Goal: Task Accomplishment & Management: Use online tool/utility

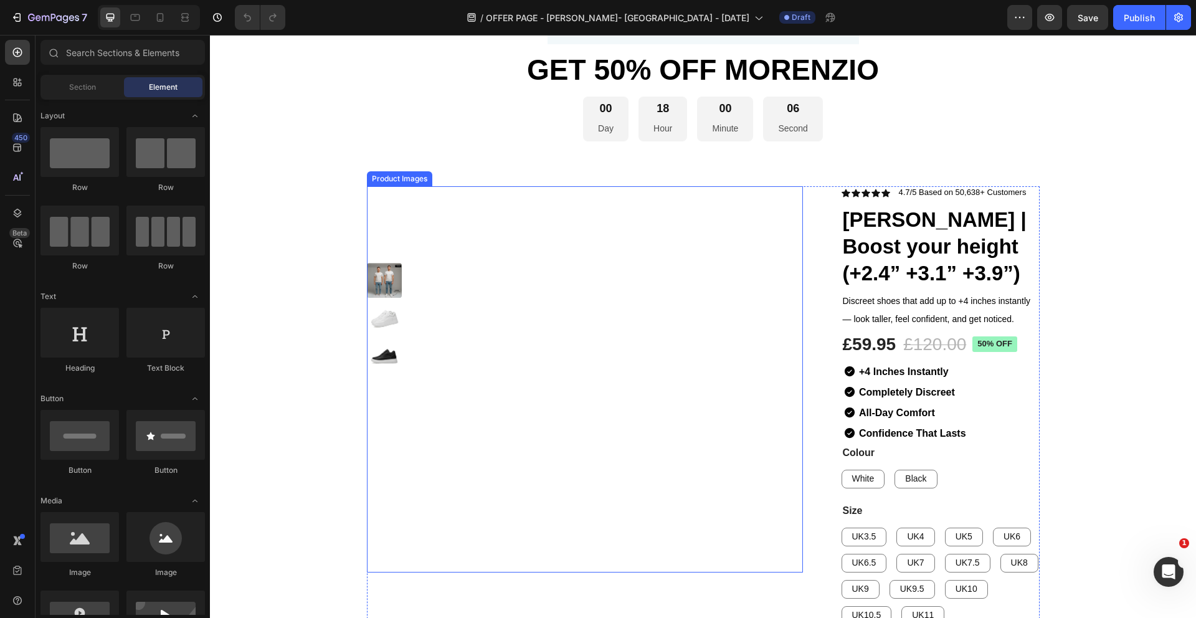
scroll to position [2312, 0]
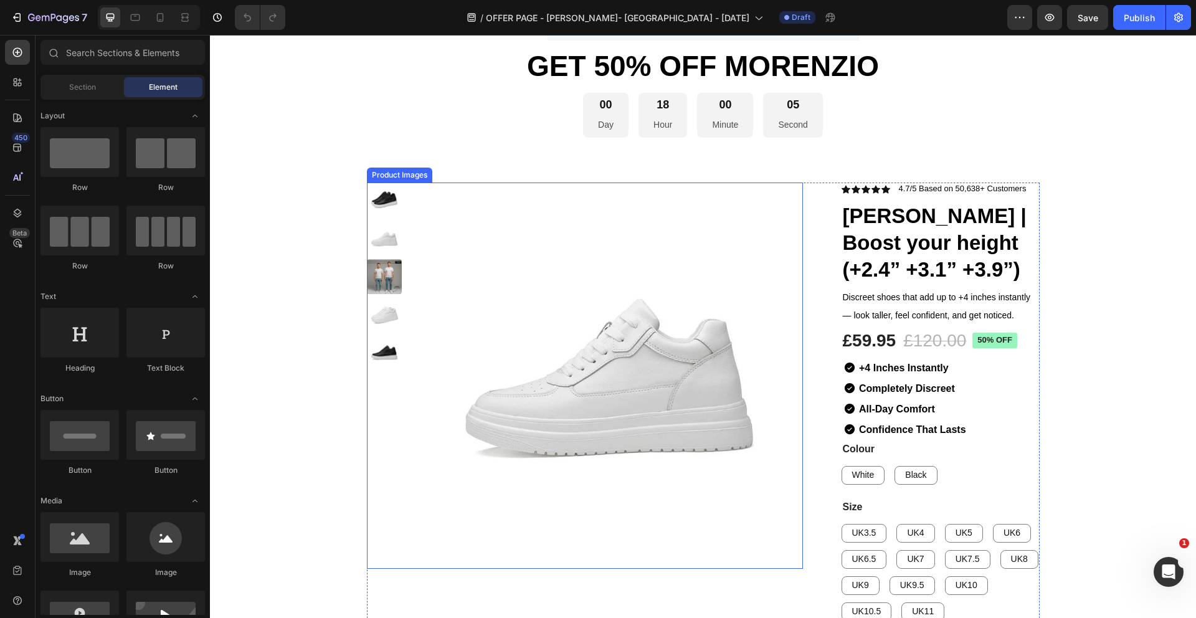
click at [573, 290] on img at bounding box center [610, 376] width 386 height 386
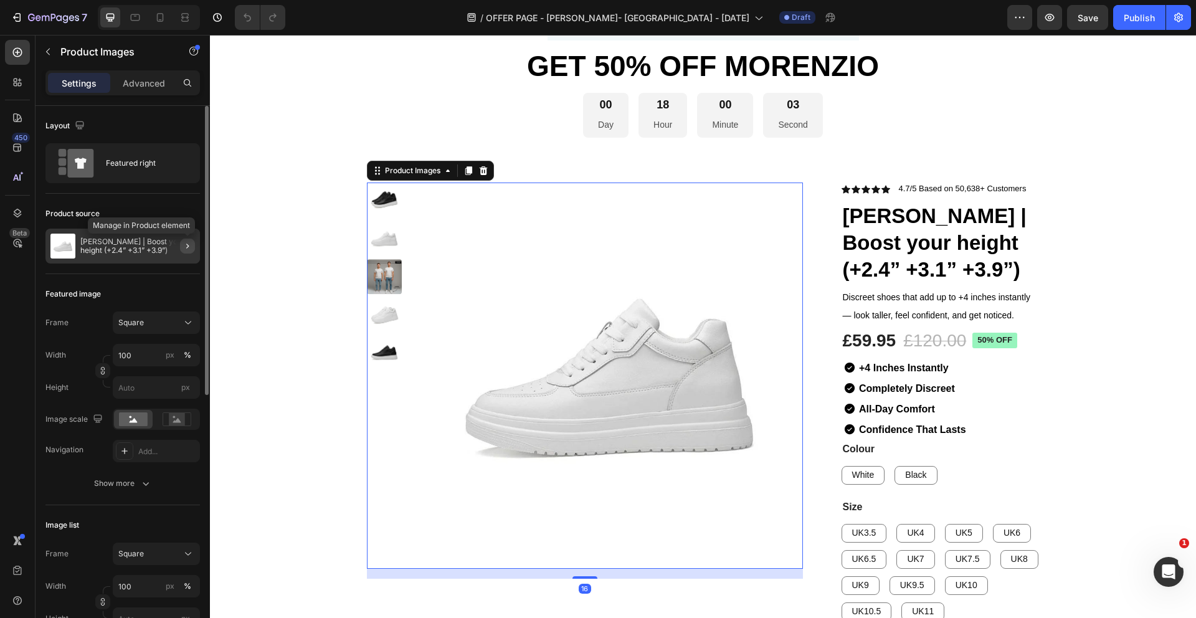
click at [190, 249] on icon "button" at bounding box center [188, 246] width 10 height 10
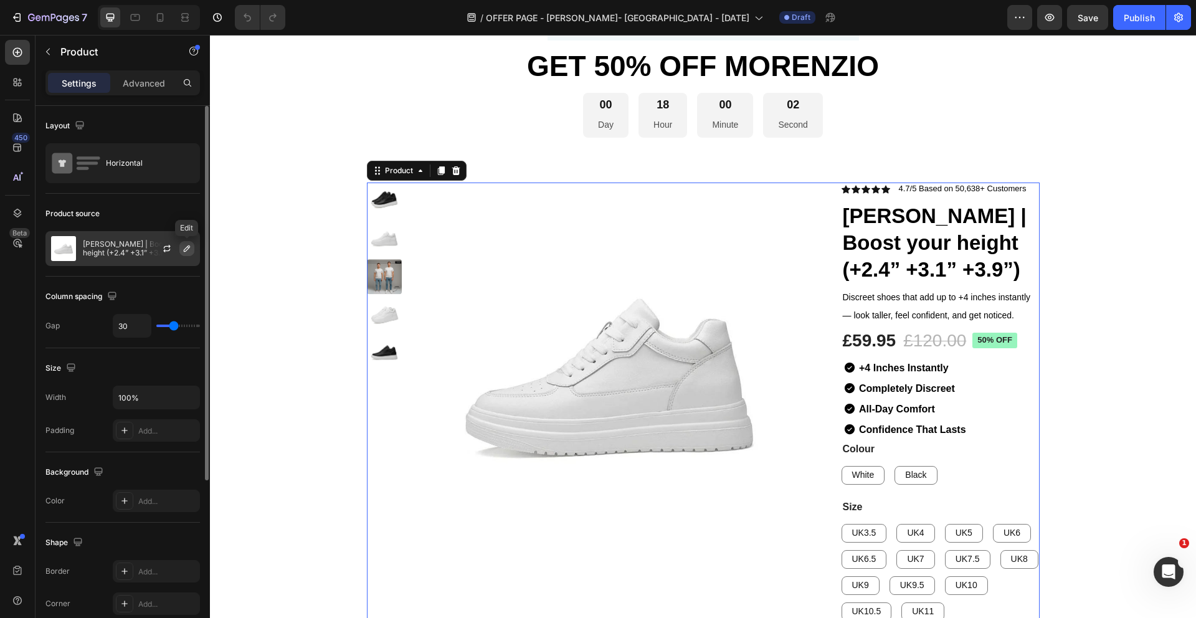
click at [185, 250] on icon "button" at bounding box center [187, 249] width 10 height 10
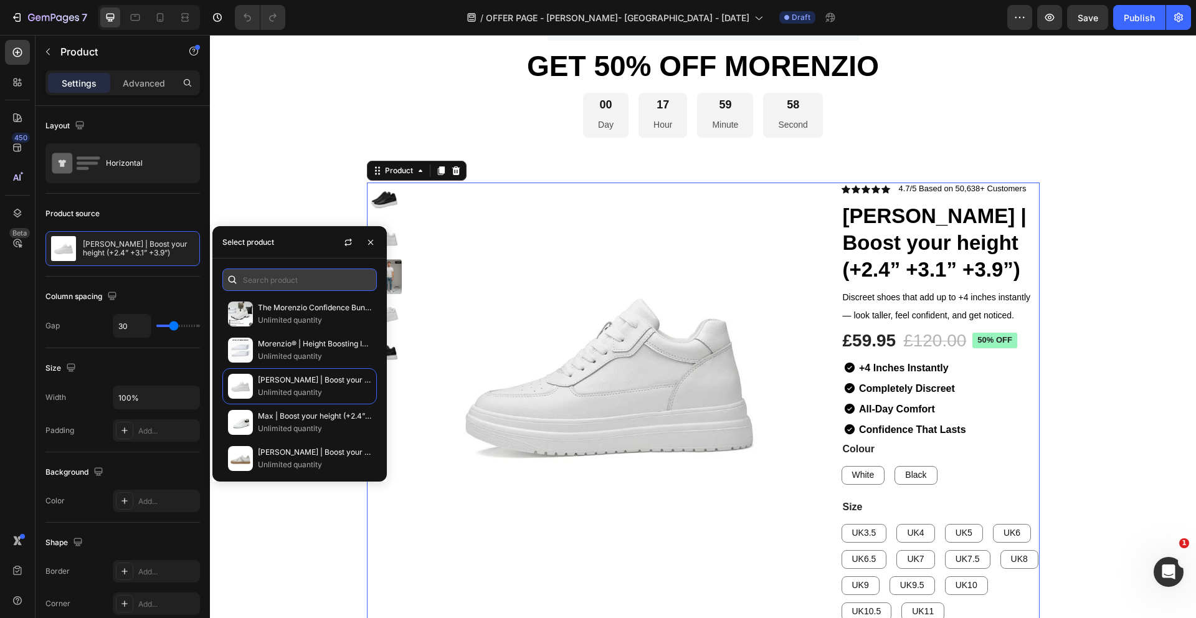
drag, startPoint x: 277, startPoint y: 311, endPoint x: 303, endPoint y: 272, distance: 46.7
click at [303, 272] on div "The Morenzio Confidence Bundle Unlimited quantity Morenzio® | Height Boosting I…" at bounding box center [299, 370] width 174 height 223
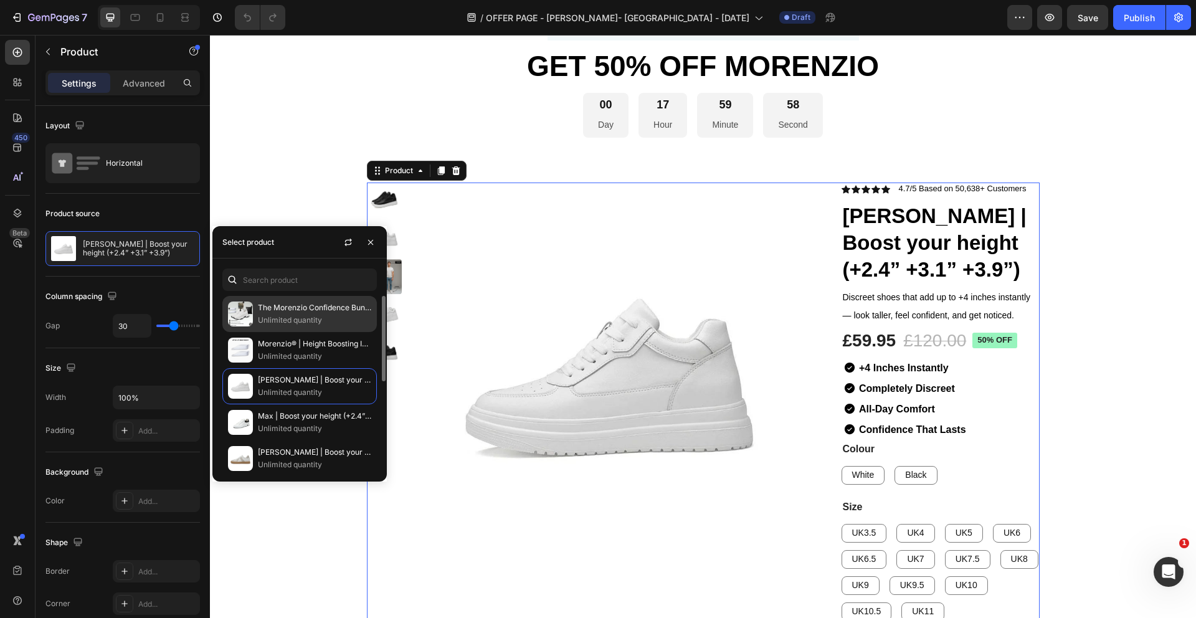
click at [295, 307] on p "The Morenzio Confidence Bundle" at bounding box center [314, 308] width 113 height 12
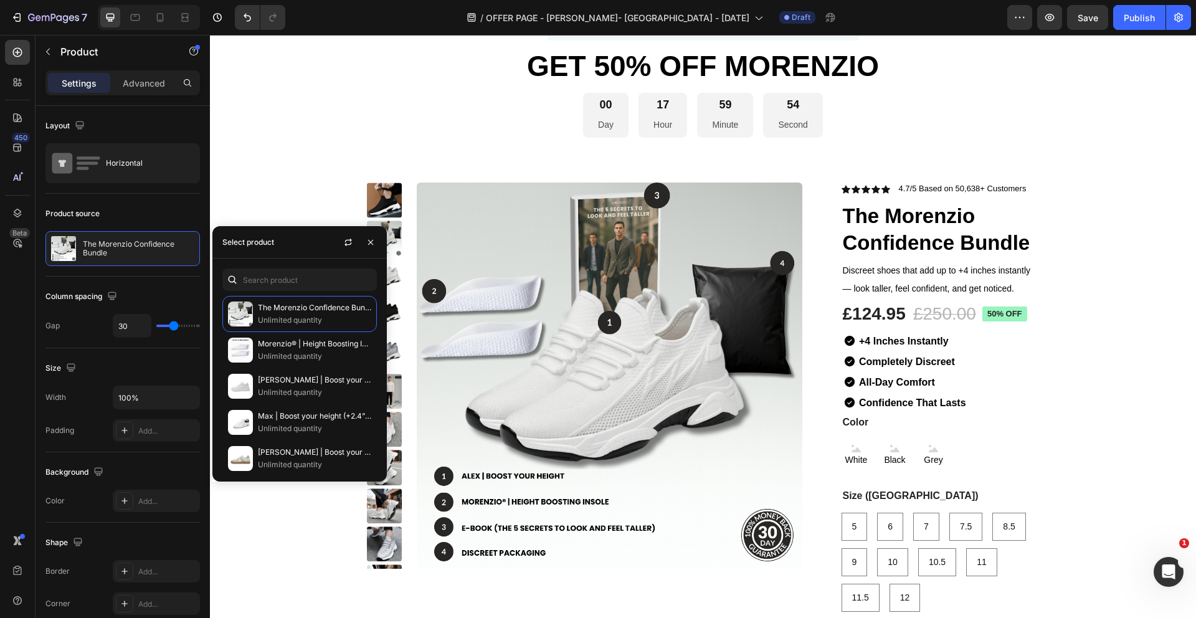
click at [1080, 249] on section "Product Images Icon Icon Icon Icon Icon Icon List 4.7/5 Based on 50,638+ Custom…" at bounding box center [704, 495] width 768 height 674
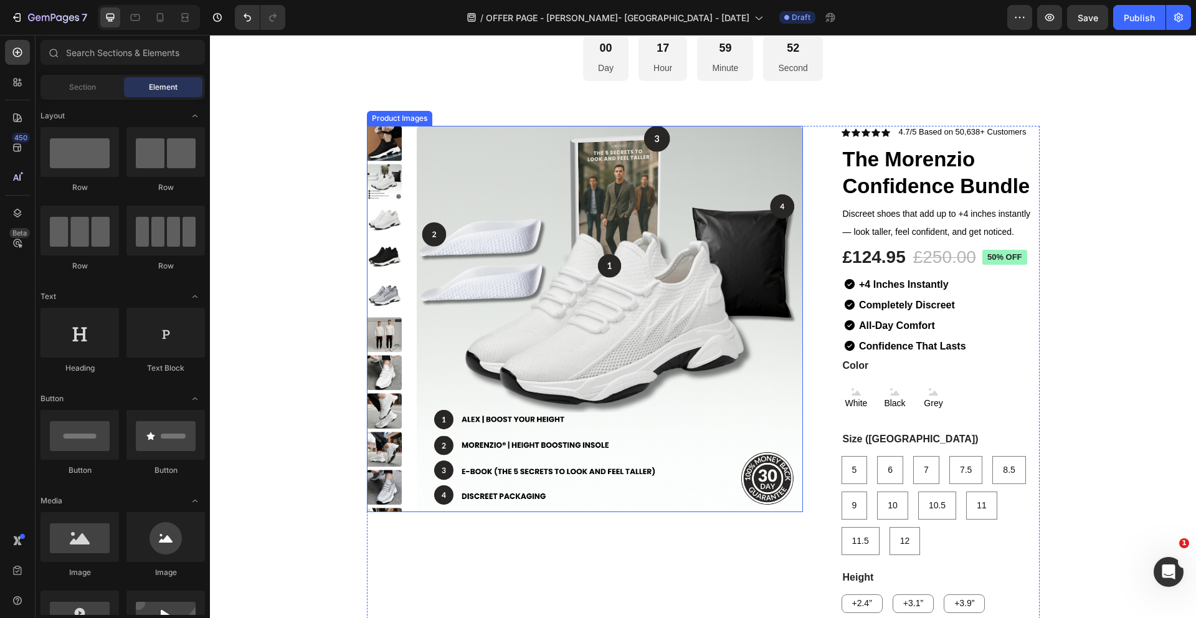
scroll to position [2378, 0]
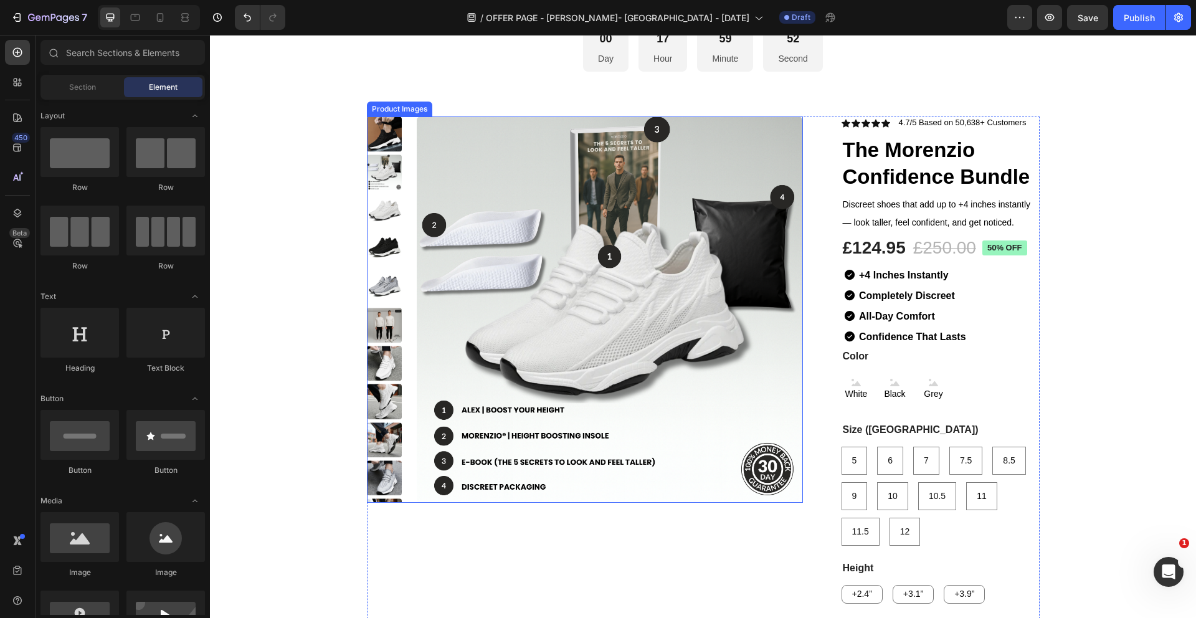
click at [454, 240] on img at bounding box center [610, 310] width 386 height 386
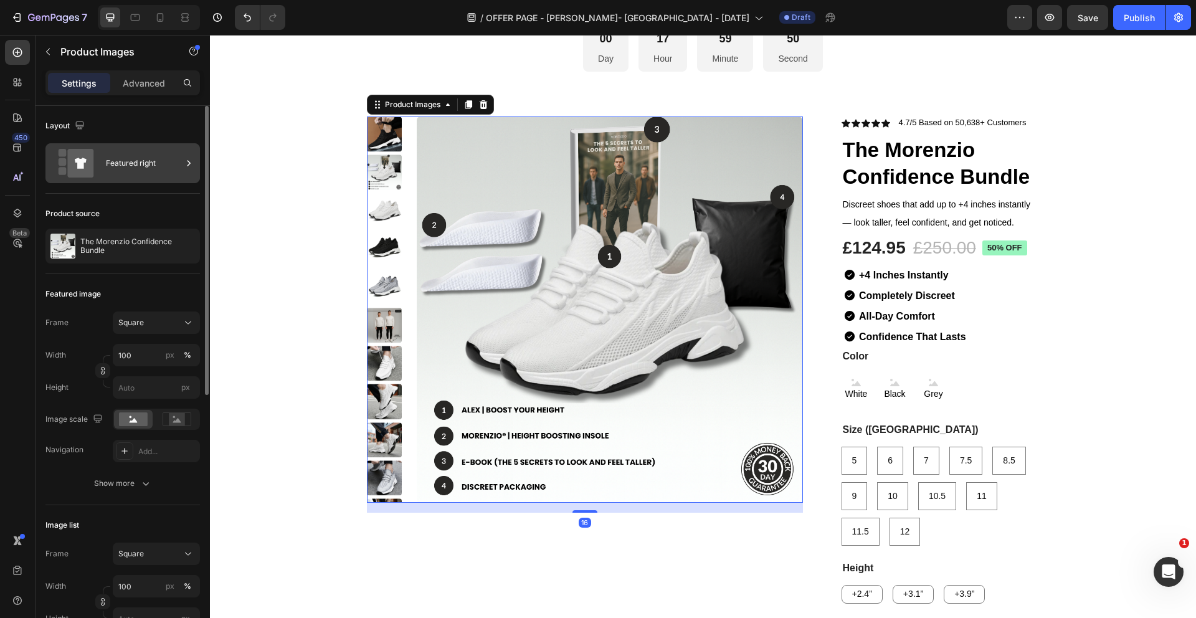
click at [171, 168] on div "Featured right" at bounding box center [144, 163] width 76 height 29
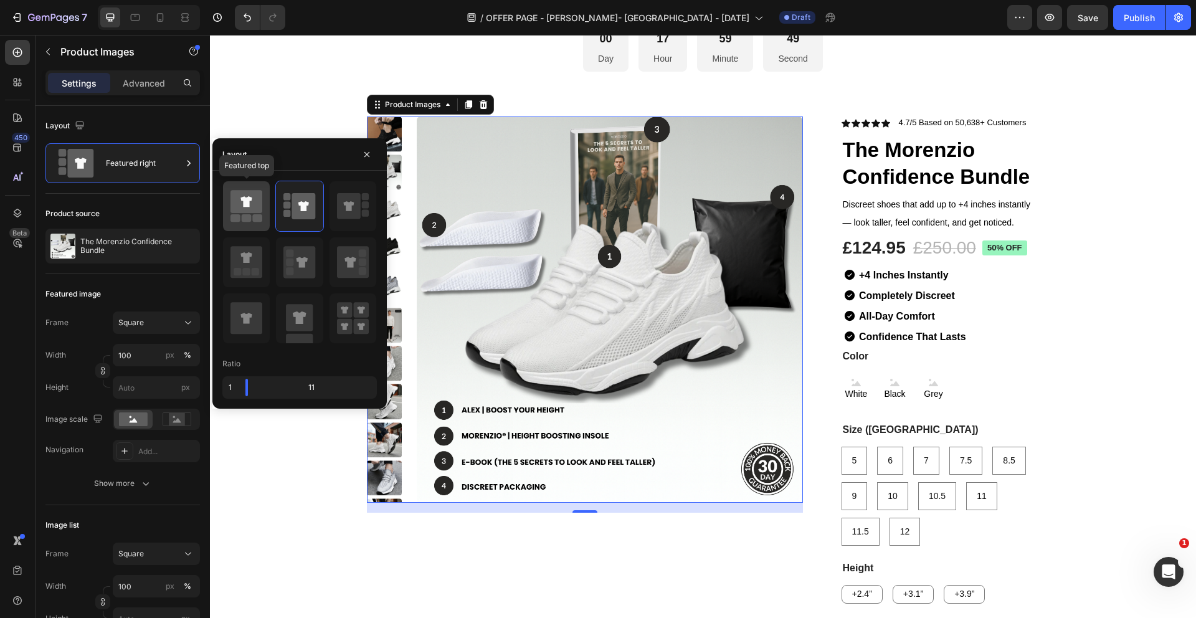
click at [265, 212] on div at bounding box center [246, 206] width 47 height 50
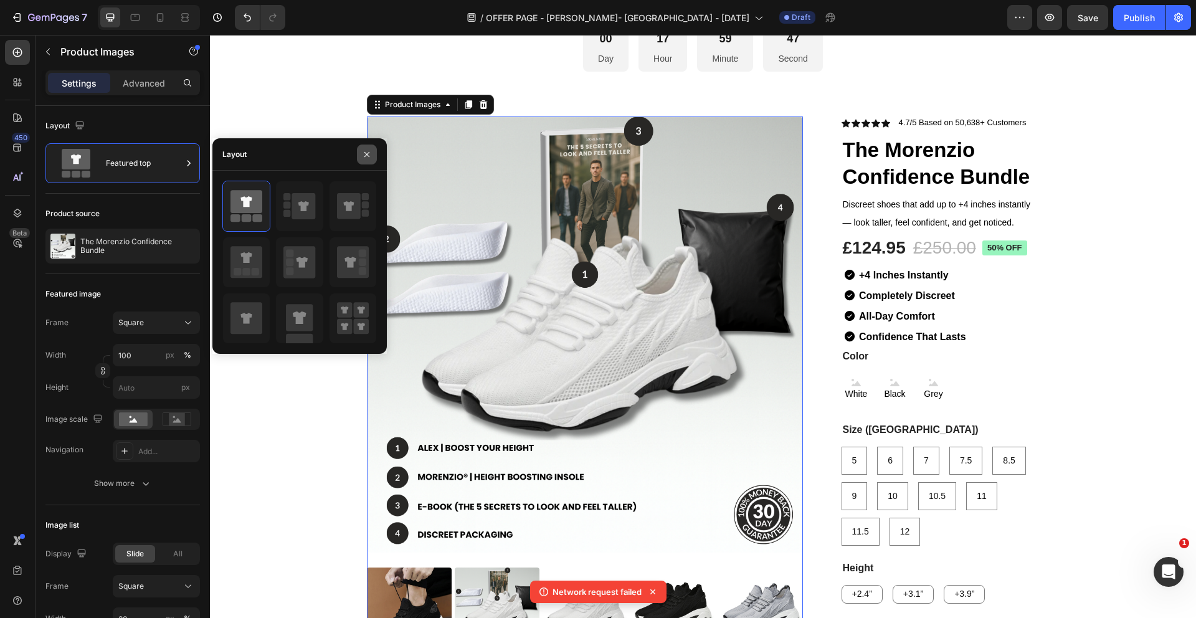
click at [371, 151] on icon "button" at bounding box center [367, 155] width 10 height 10
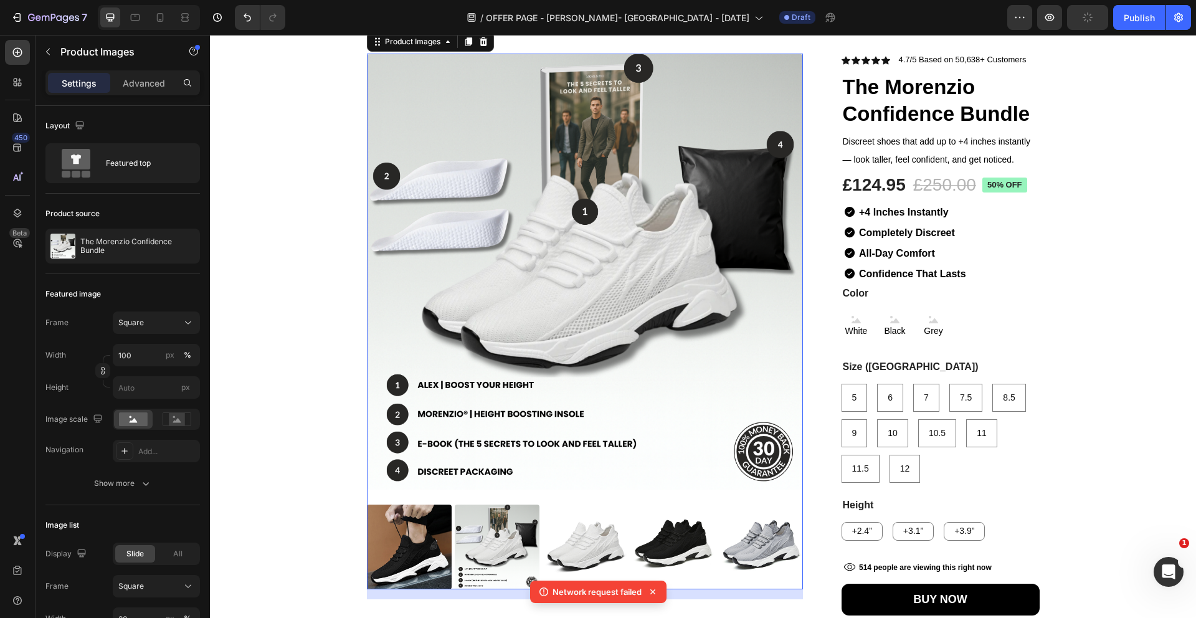
scroll to position [2413, 0]
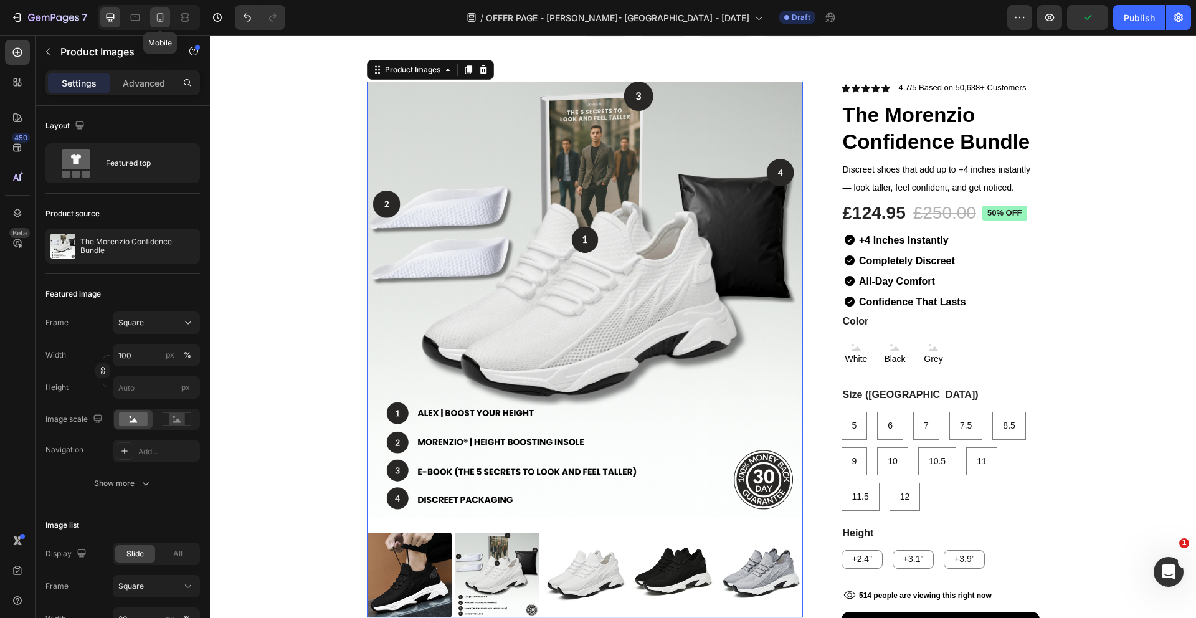
click at [168, 19] on div at bounding box center [160, 17] width 20 height 20
type input "8"
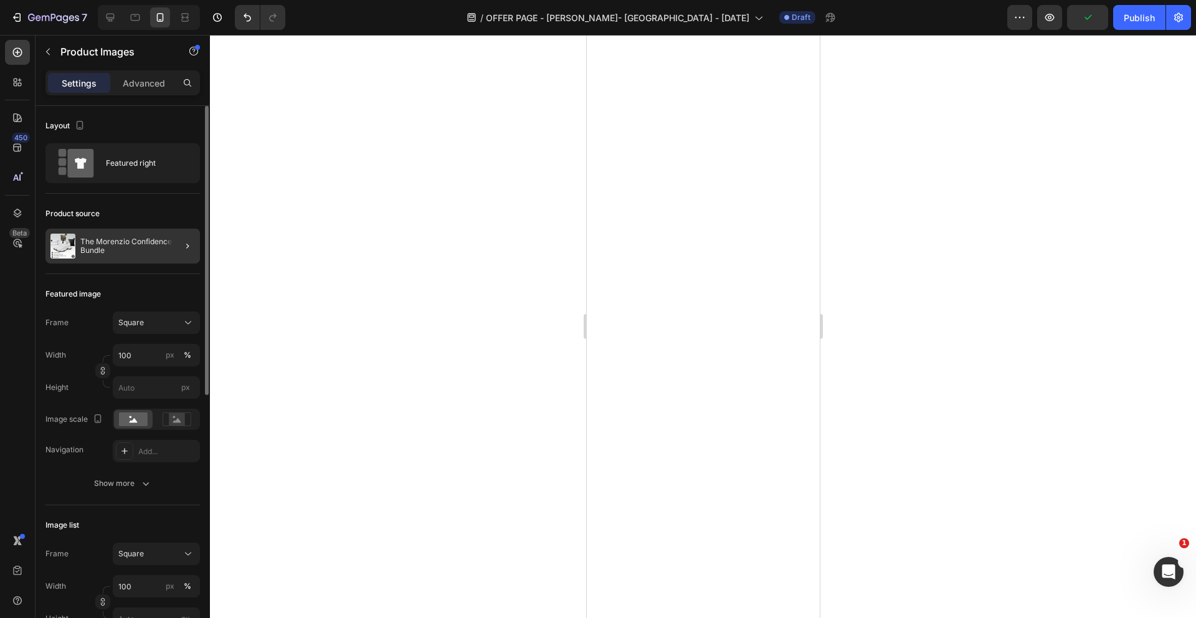
scroll to position [4383, 0]
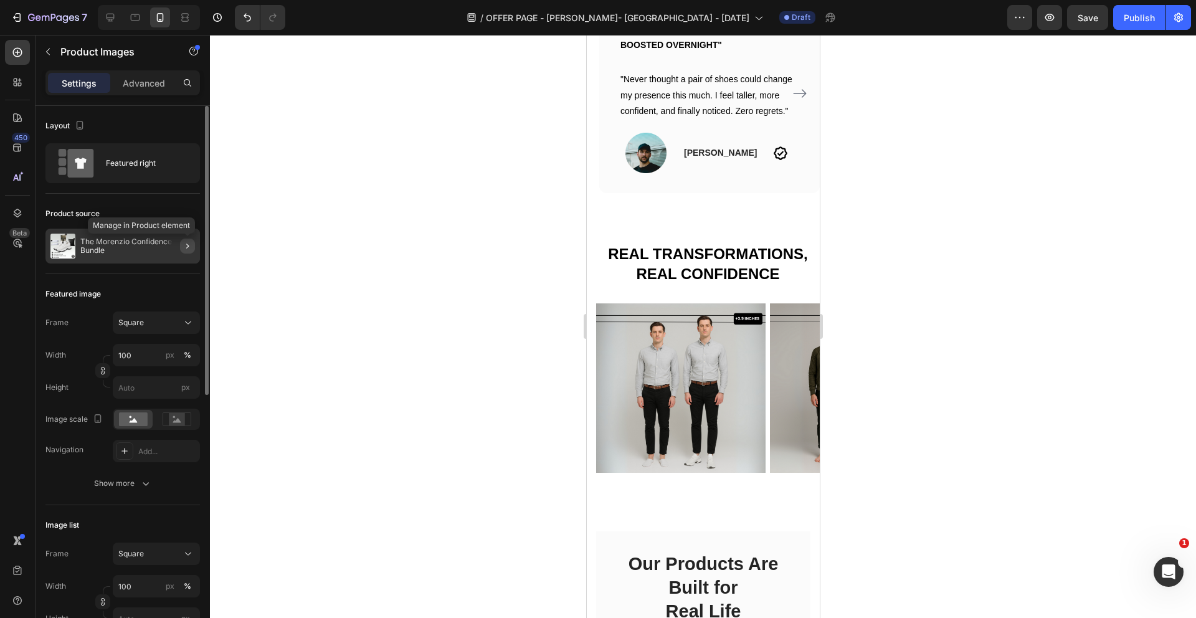
click at [180, 249] on button "button" at bounding box center [187, 246] width 15 height 15
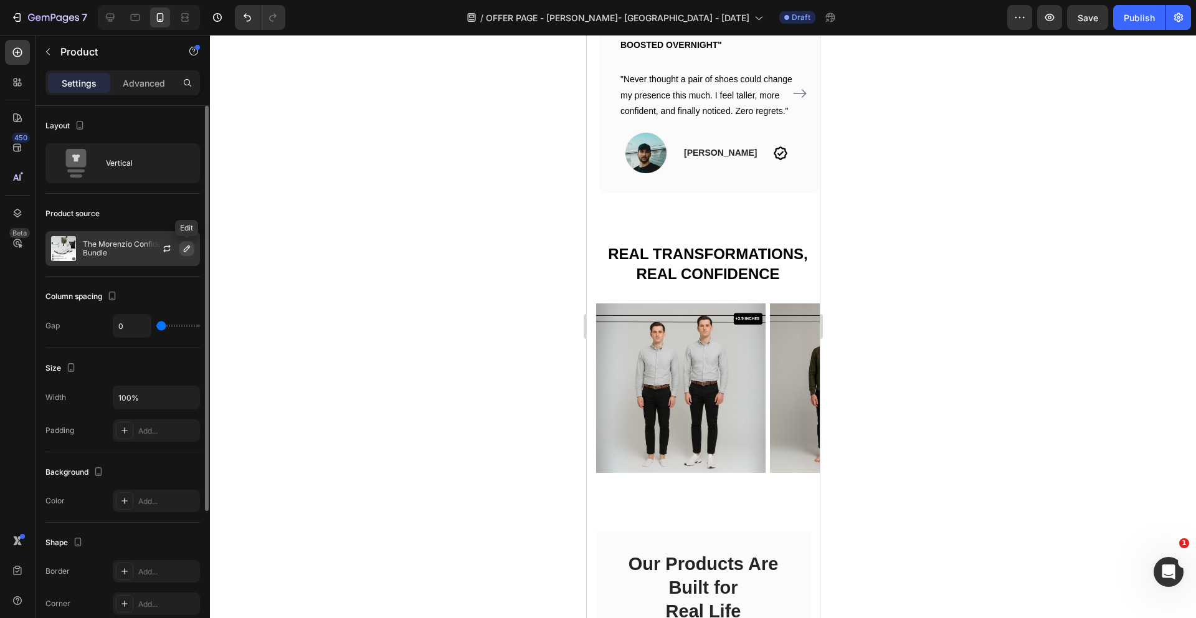
click at [181, 255] on button "button" at bounding box center [186, 248] width 15 height 15
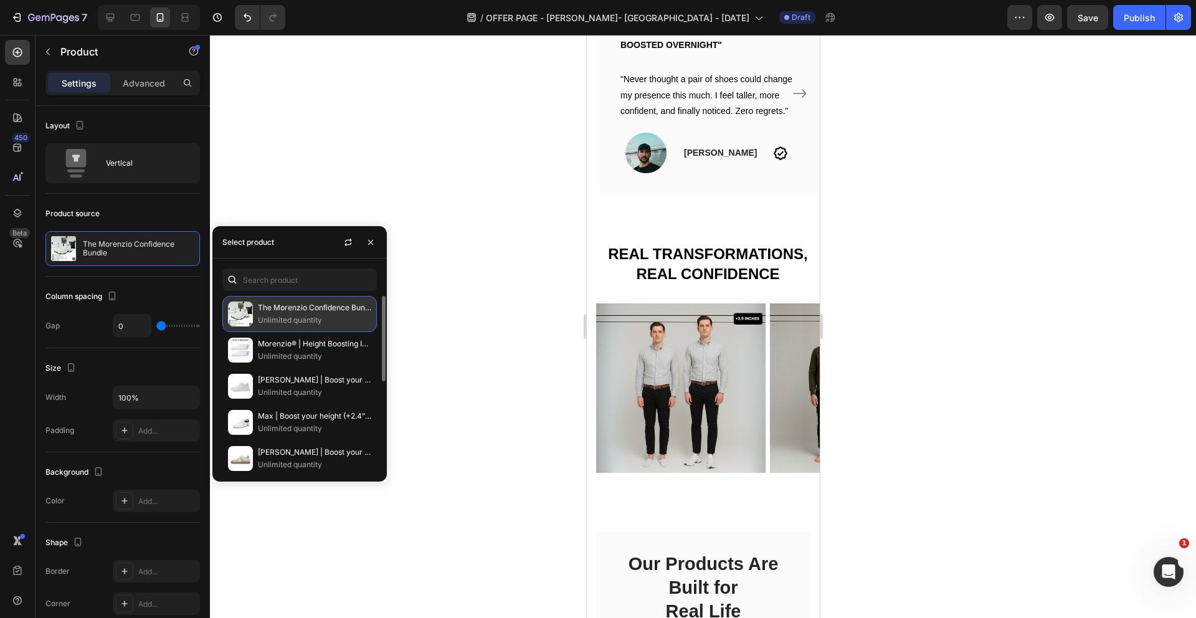
click at [307, 317] on p "Unlimited quantity" at bounding box center [314, 320] width 113 height 12
click at [373, 242] on icon "button" at bounding box center [371, 242] width 10 height 10
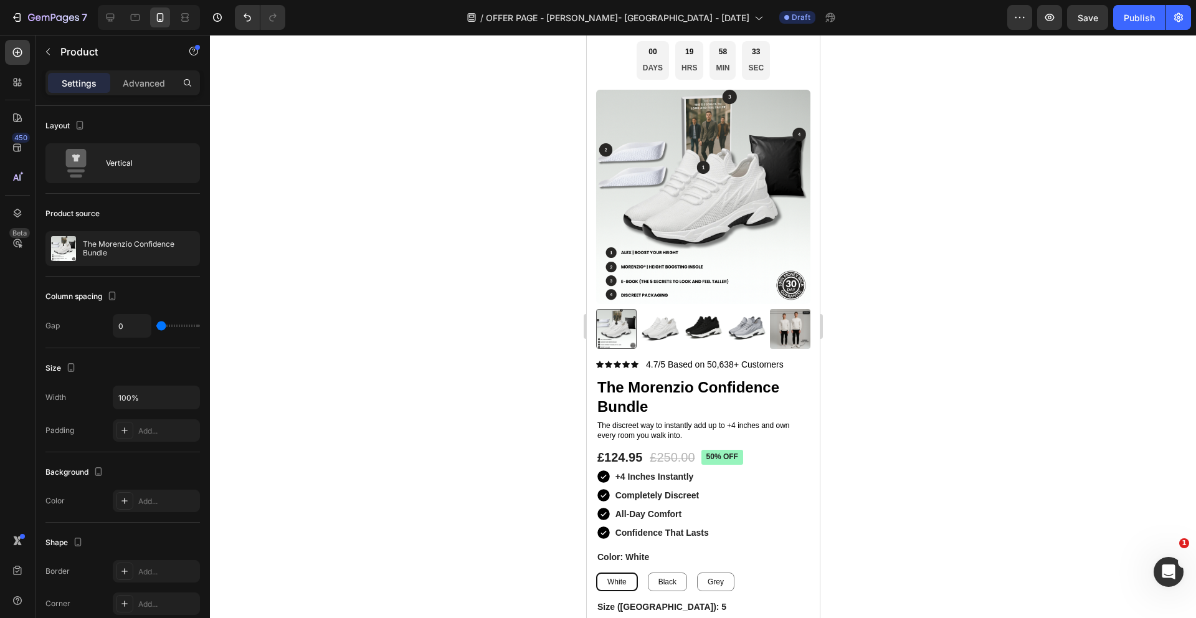
scroll to position [2287, 0]
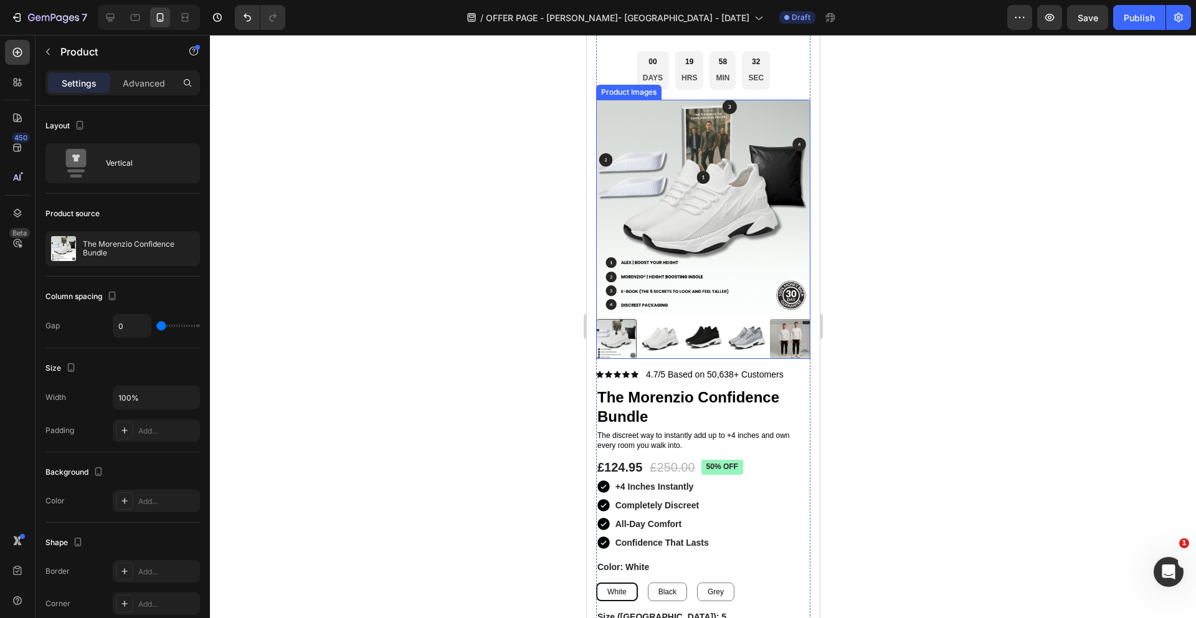
click at [707, 286] on img at bounding box center [703, 207] width 214 height 214
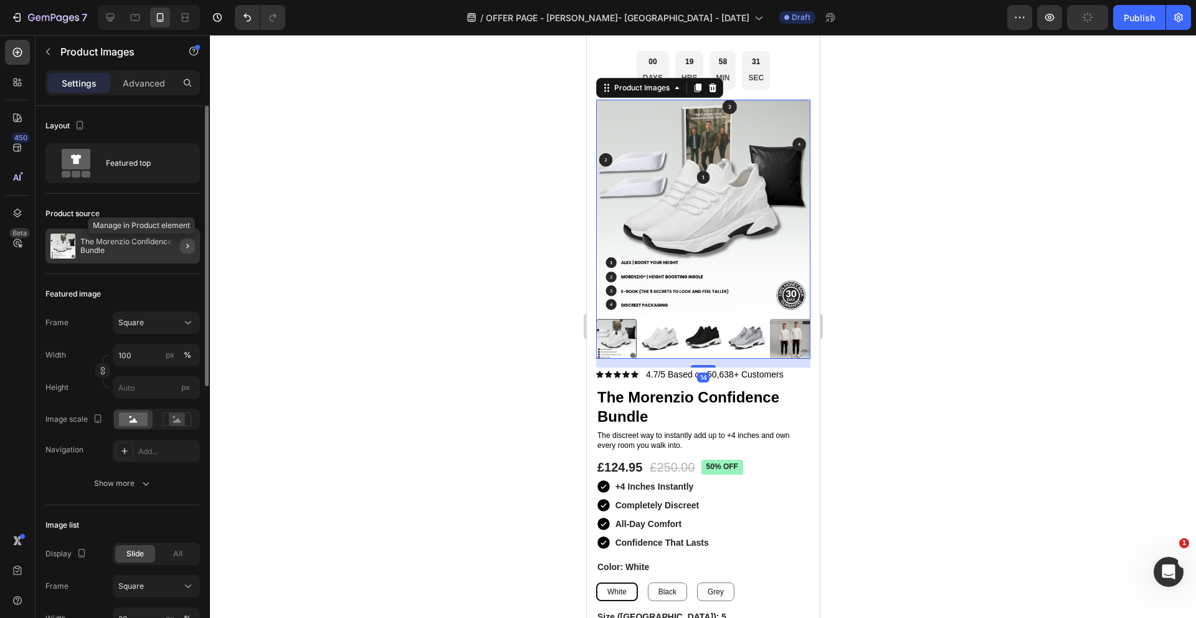
click at [188, 245] on icon "button" at bounding box center [188, 246] width 10 height 10
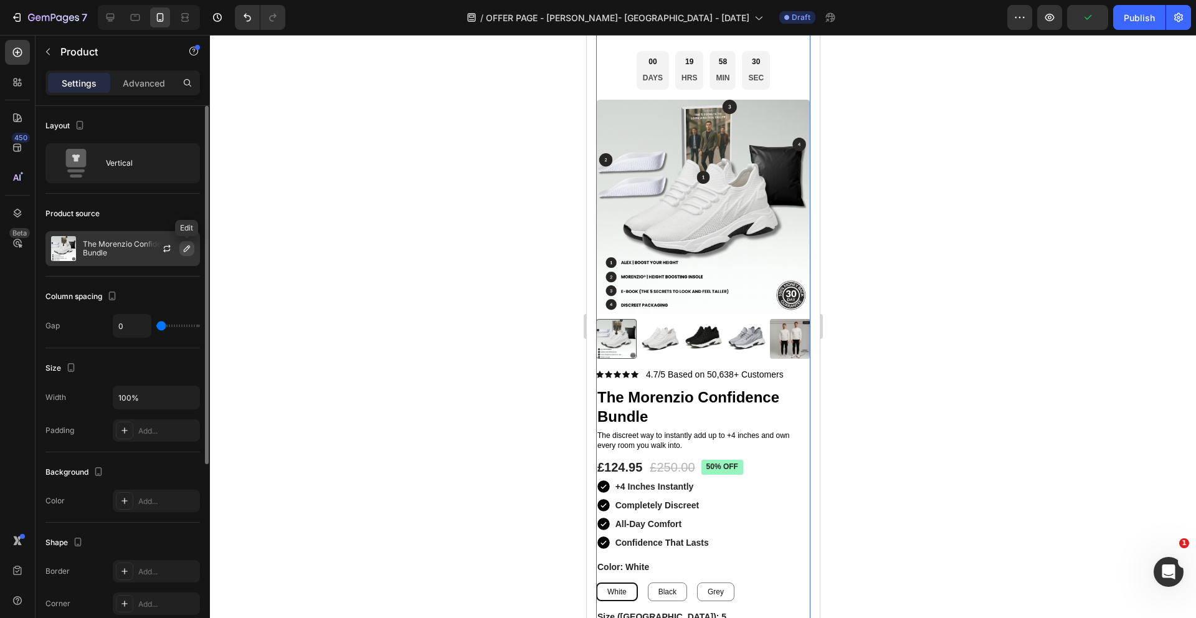
click at [183, 248] on icon "button" at bounding box center [187, 249] width 10 height 10
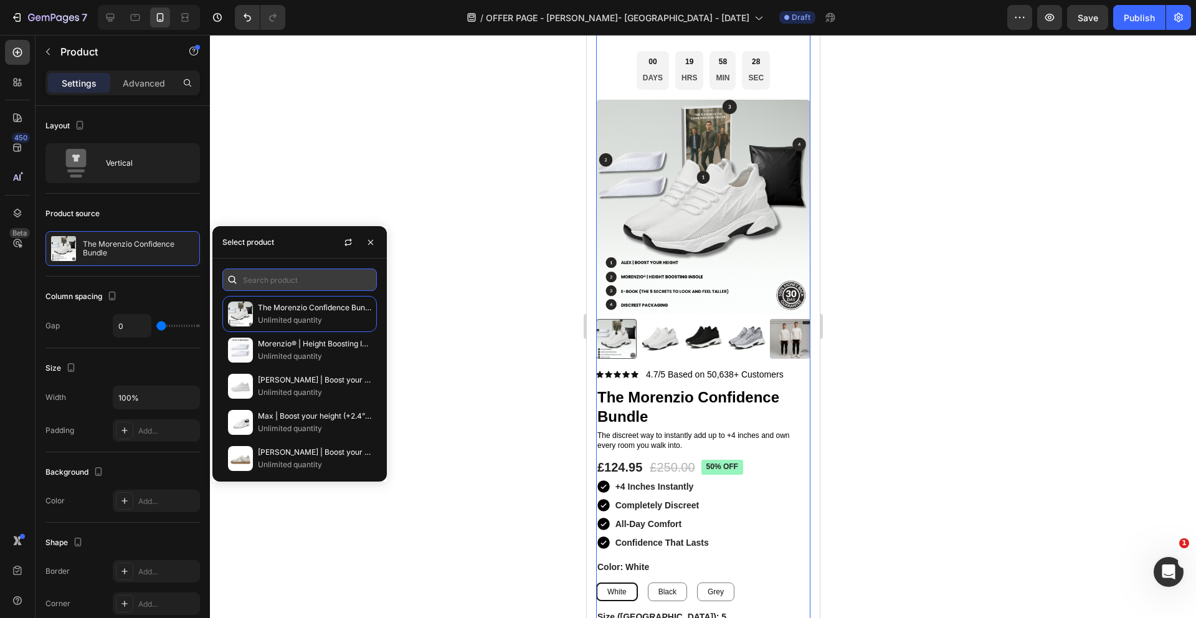
click at [340, 272] on input "text" at bounding box center [299, 280] width 155 height 22
type input "the morenzio"
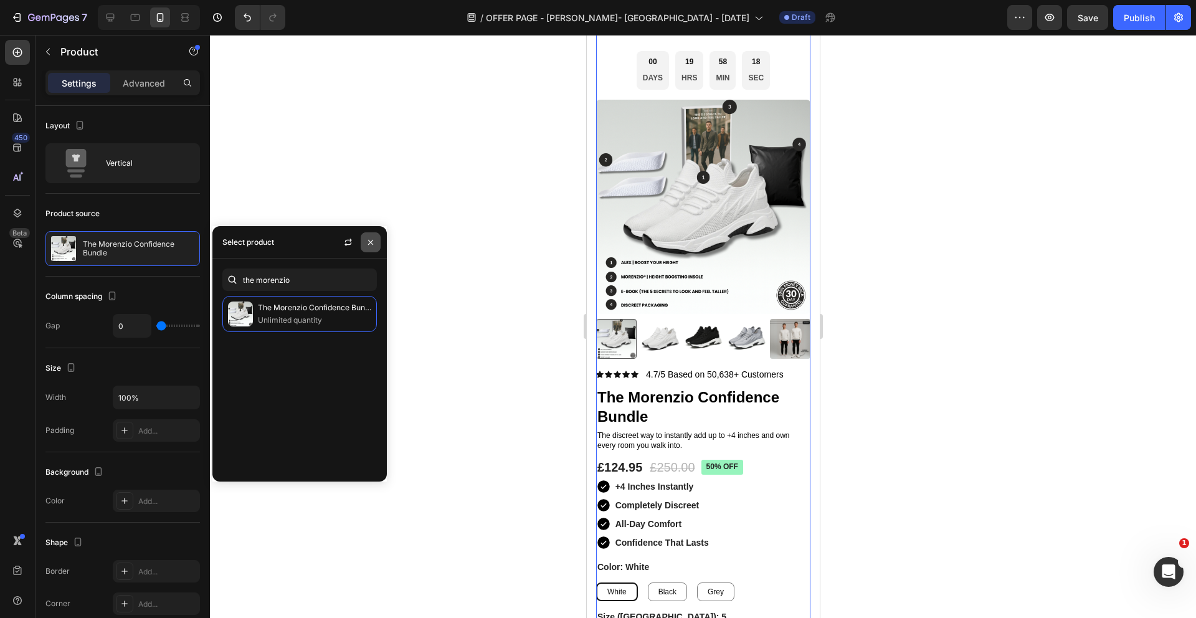
click at [0, 0] on button "button" at bounding box center [0, 0] width 0 height 0
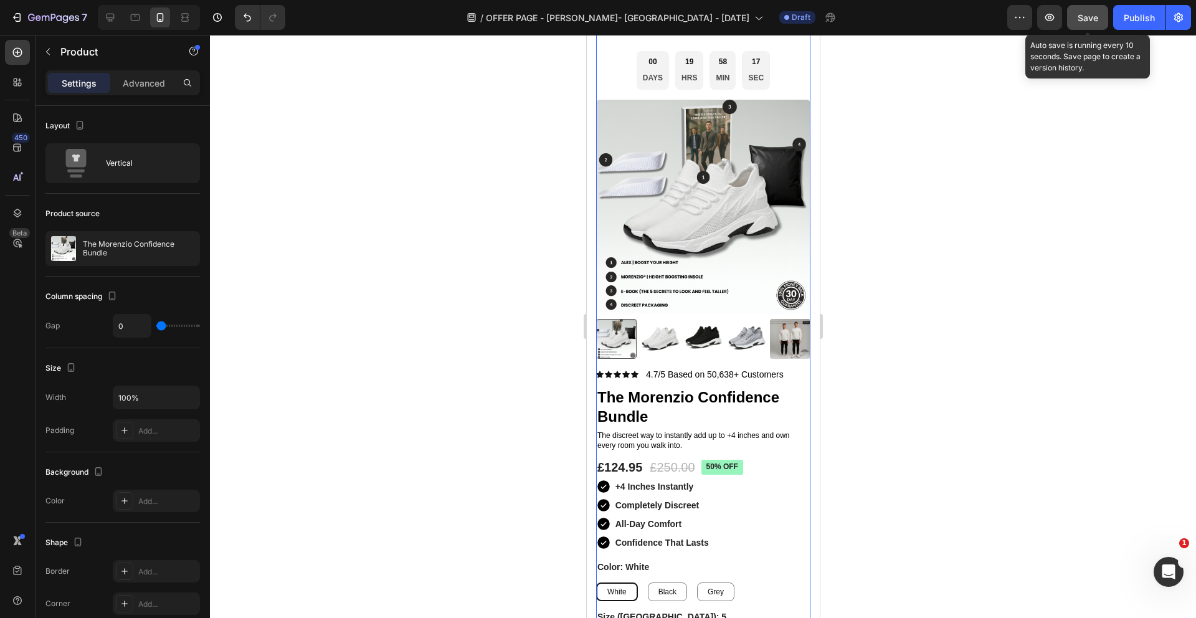
click at [1098, 19] on span "Save" at bounding box center [1088, 17] width 21 height 11
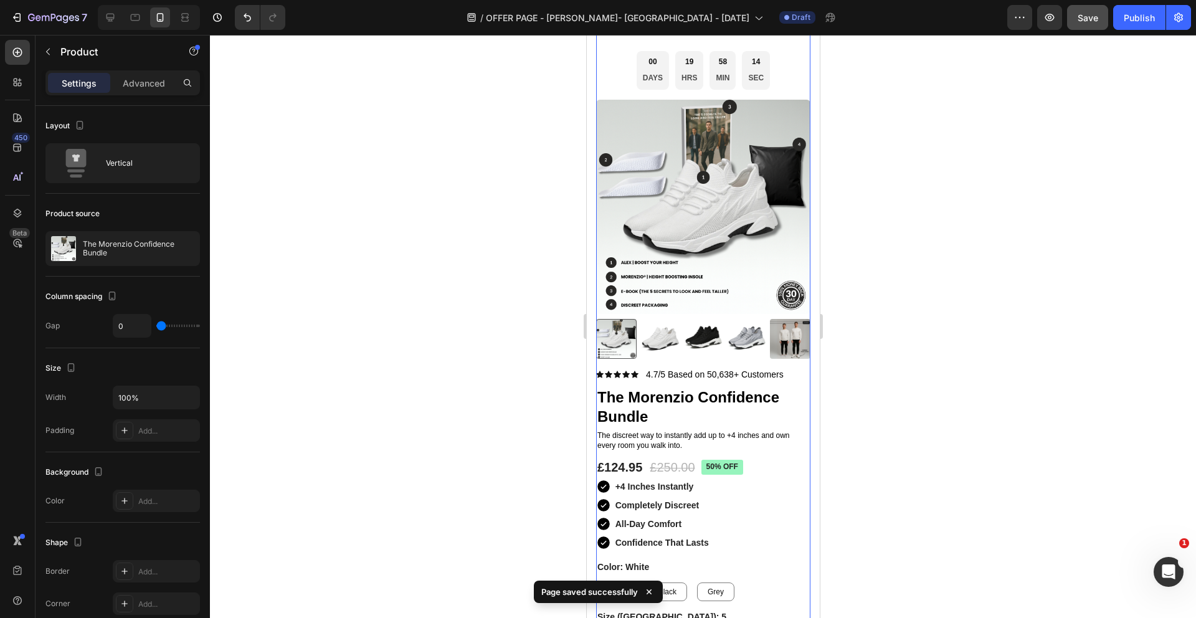
click at [887, 307] on div at bounding box center [703, 326] width 986 height 583
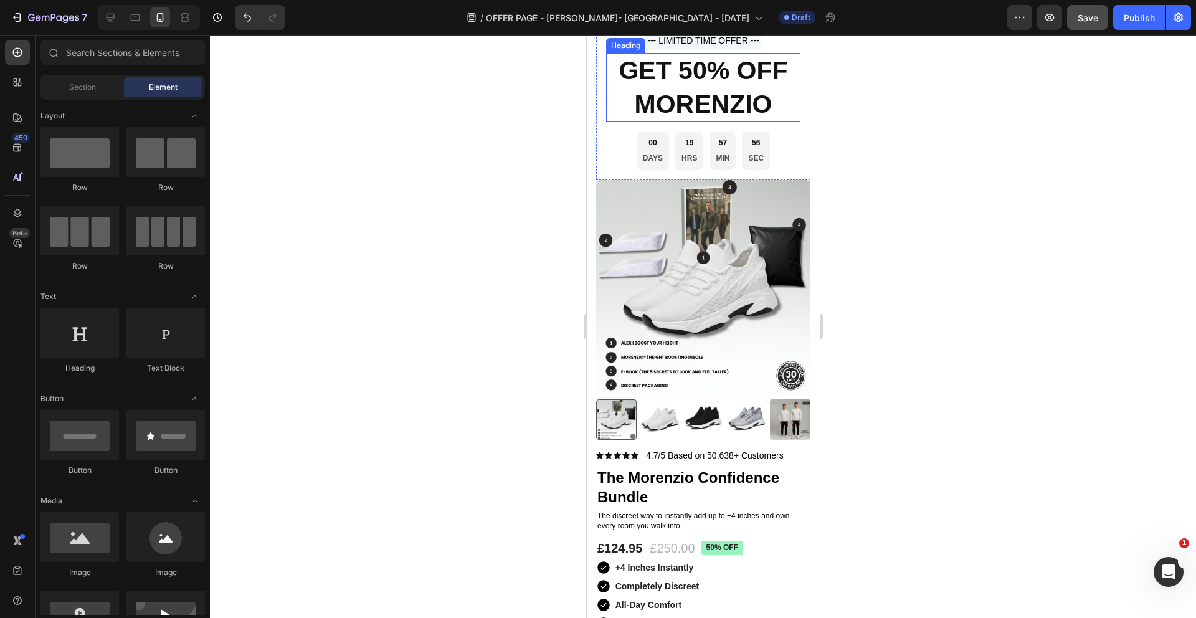
scroll to position [2887, 0]
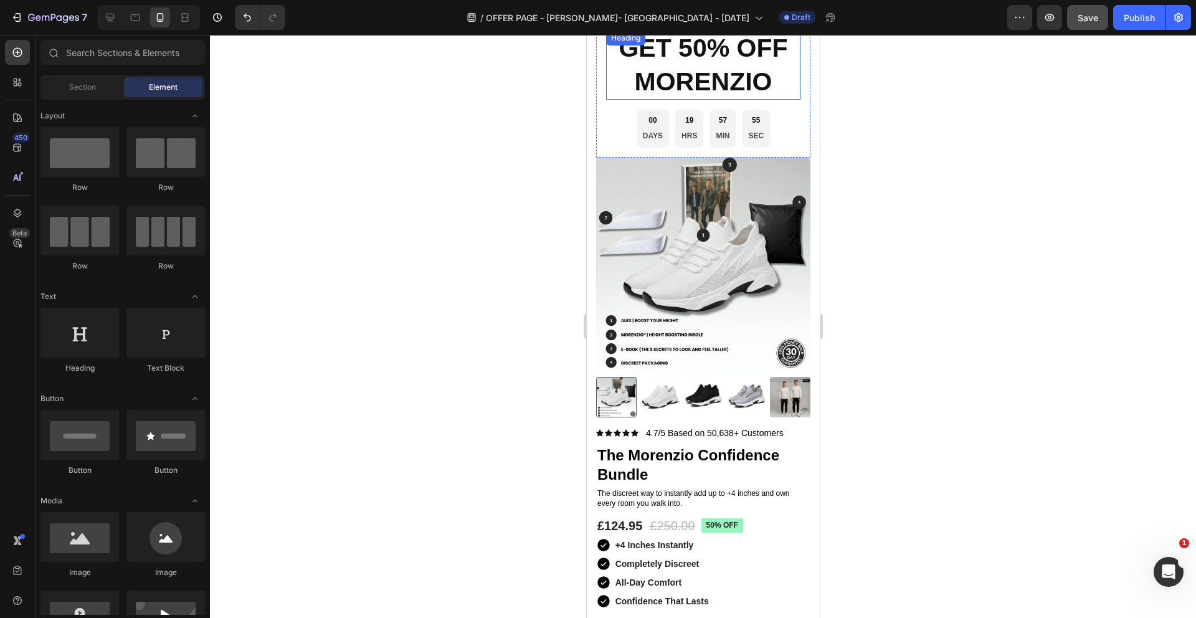
click at [753, 85] on strong "MORENZIO" at bounding box center [703, 81] width 138 height 29
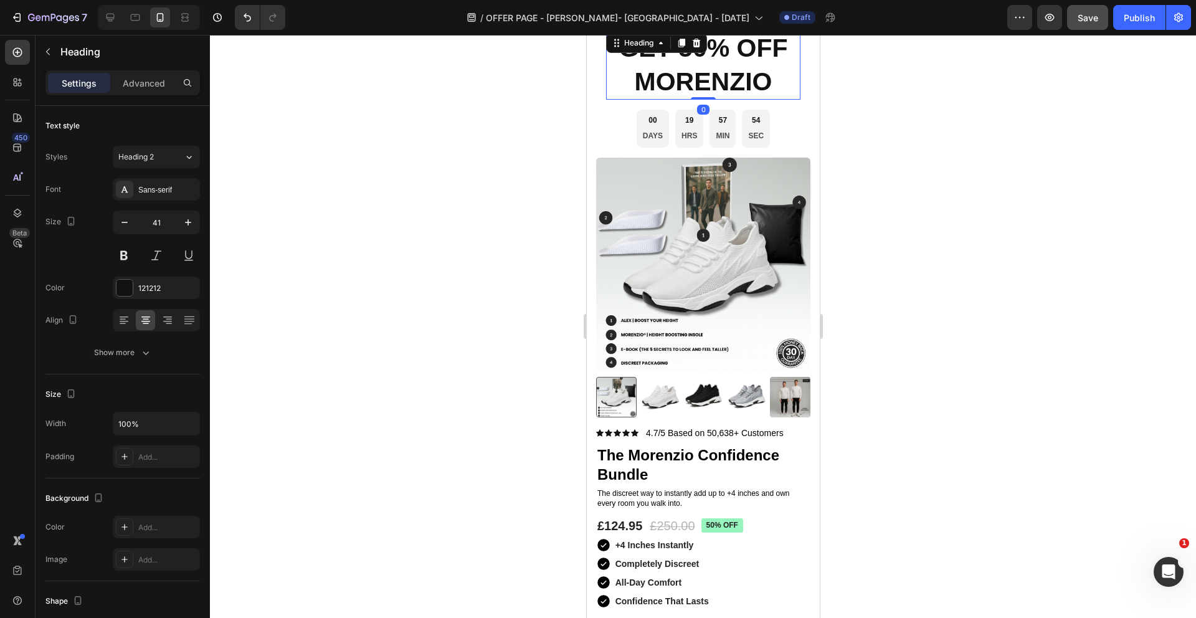
scroll to position [2885, 0]
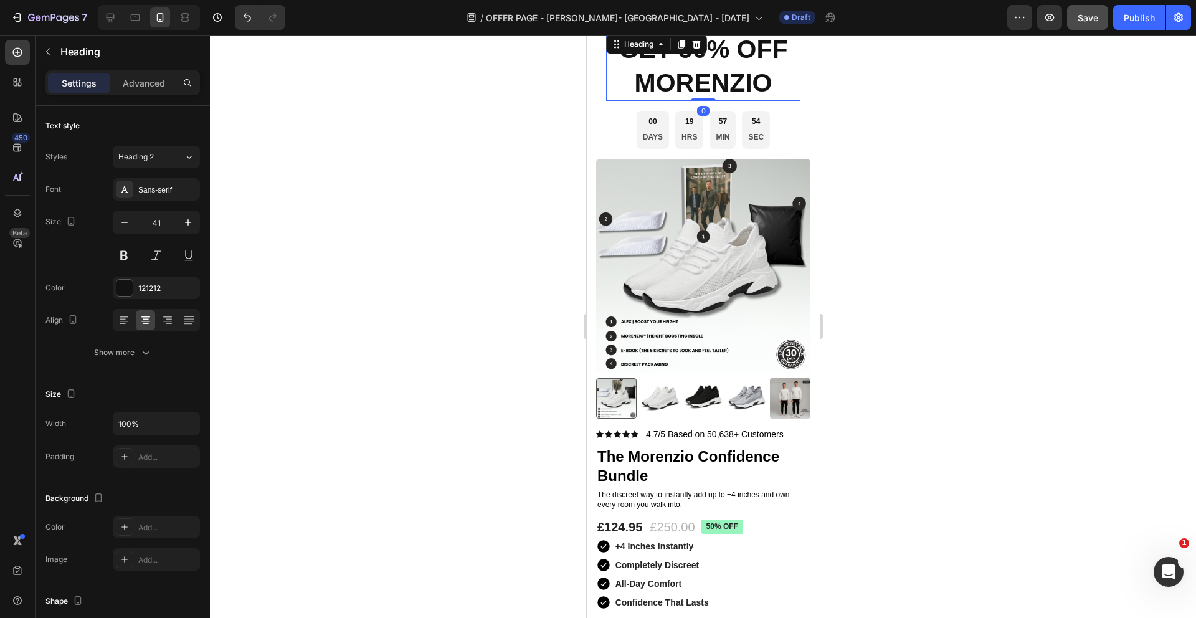
click at [763, 85] on strong "MORENZIO" at bounding box center [703, 83] width 138 height 29
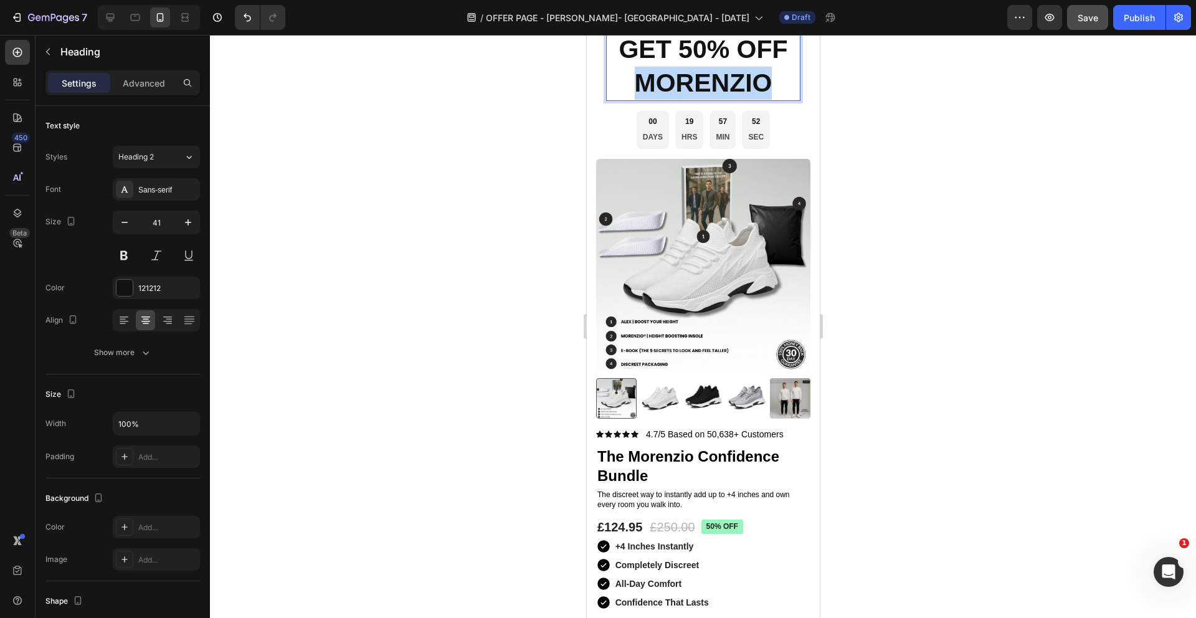
drag, startPoint x: 764, startPoint y: 82, endPoint x: 641, endPoint y: 82, distance: 123.4
click at [641, 82] on strong "MORENZIO" at bounding box center [703, 83] width 138 height 29
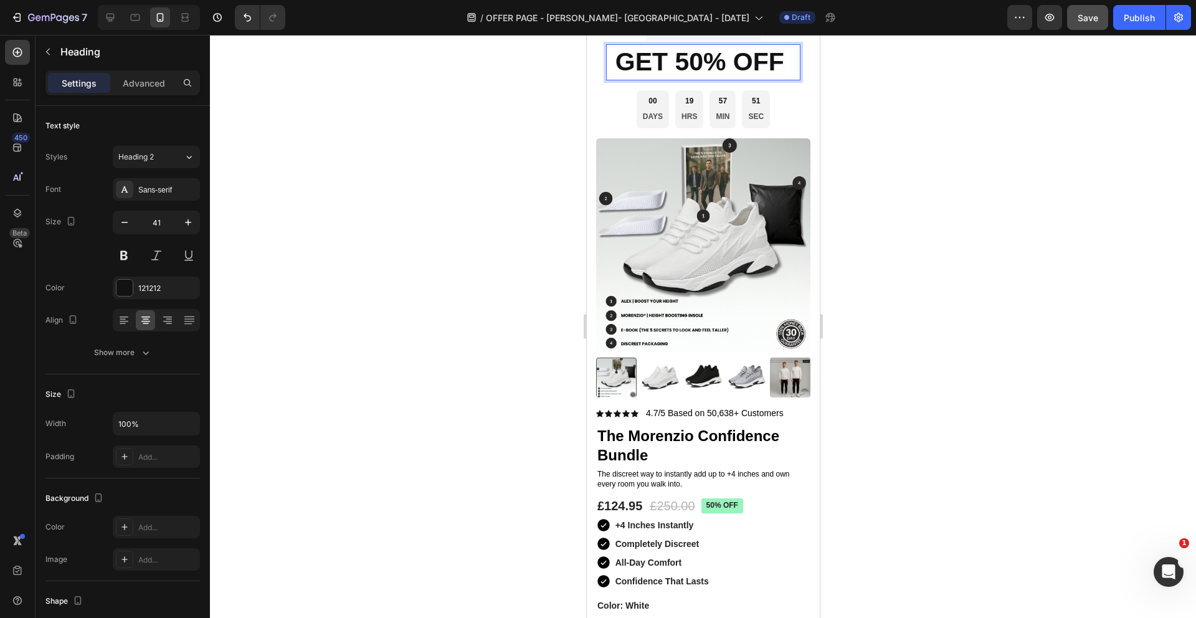
click at [980, 145] on div at bounding box center [703, 326] width 986 height 583
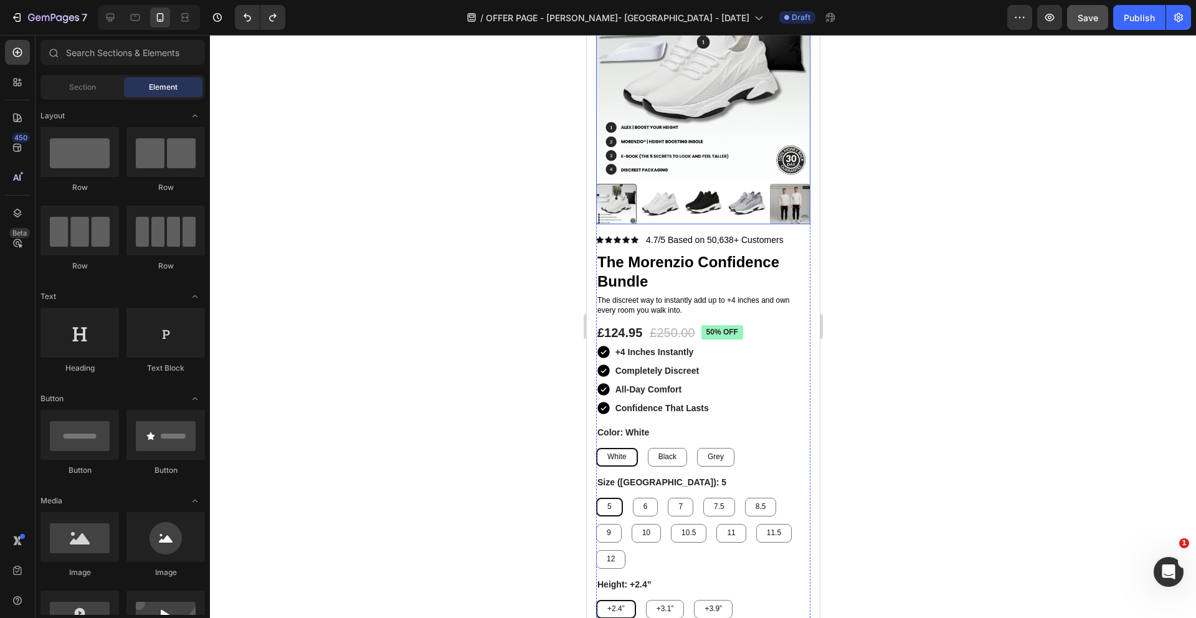
scroll to position [3114, 0]
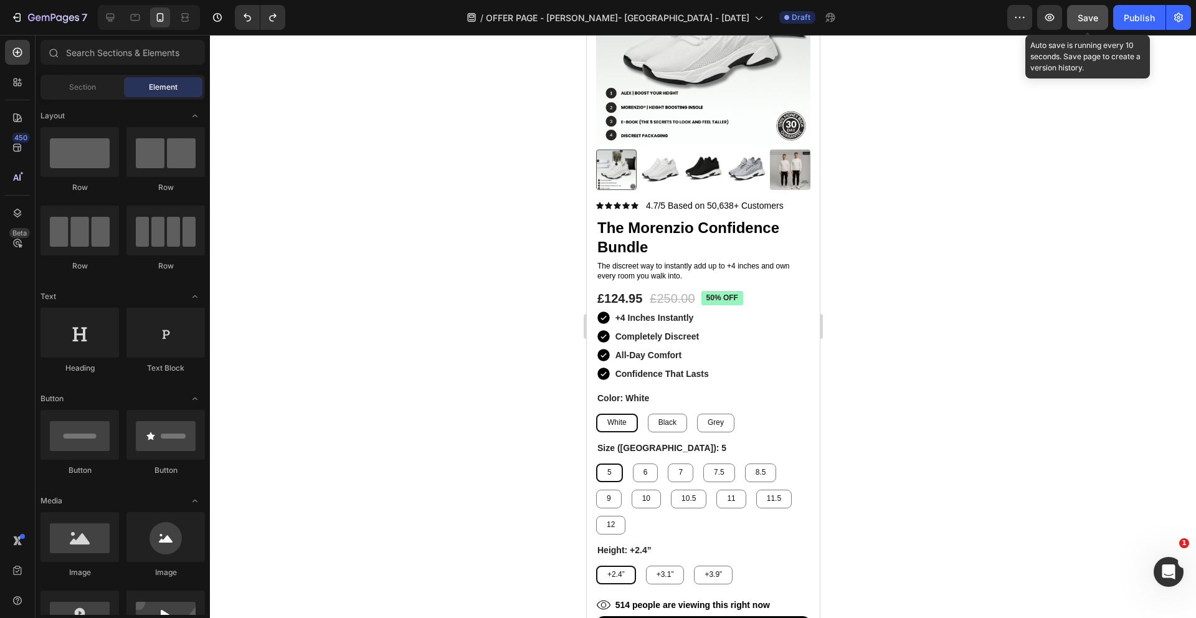
click at [1090, 21] on span "Save" at bounding box center [1088, 17] width 21 height 11
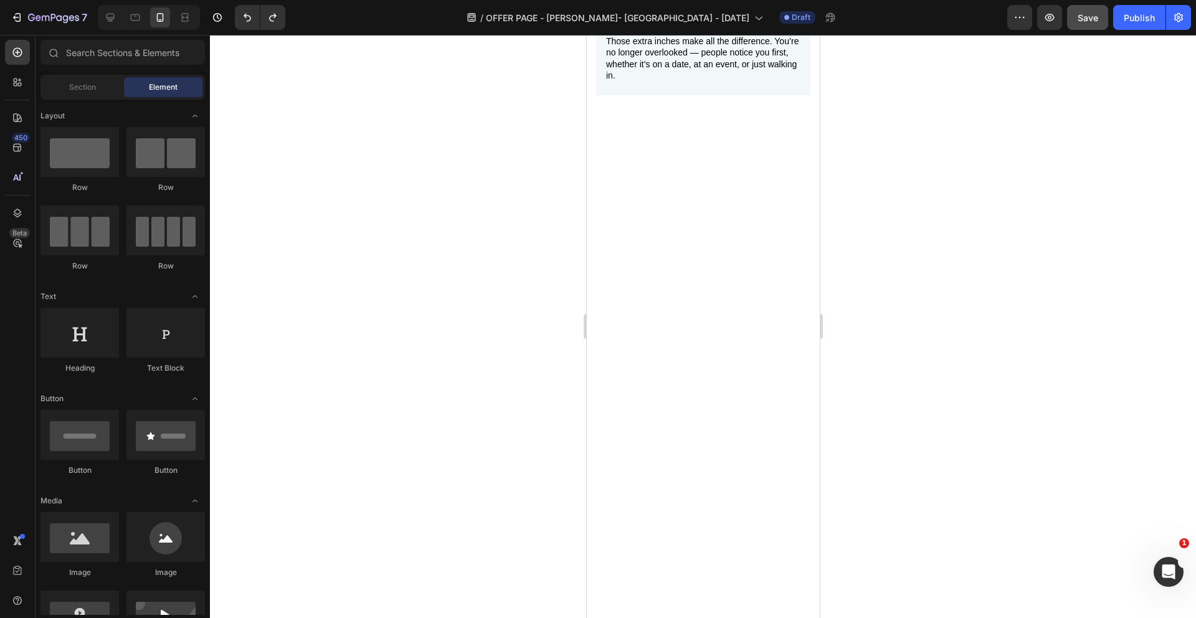
scroll to position [1970, 0]
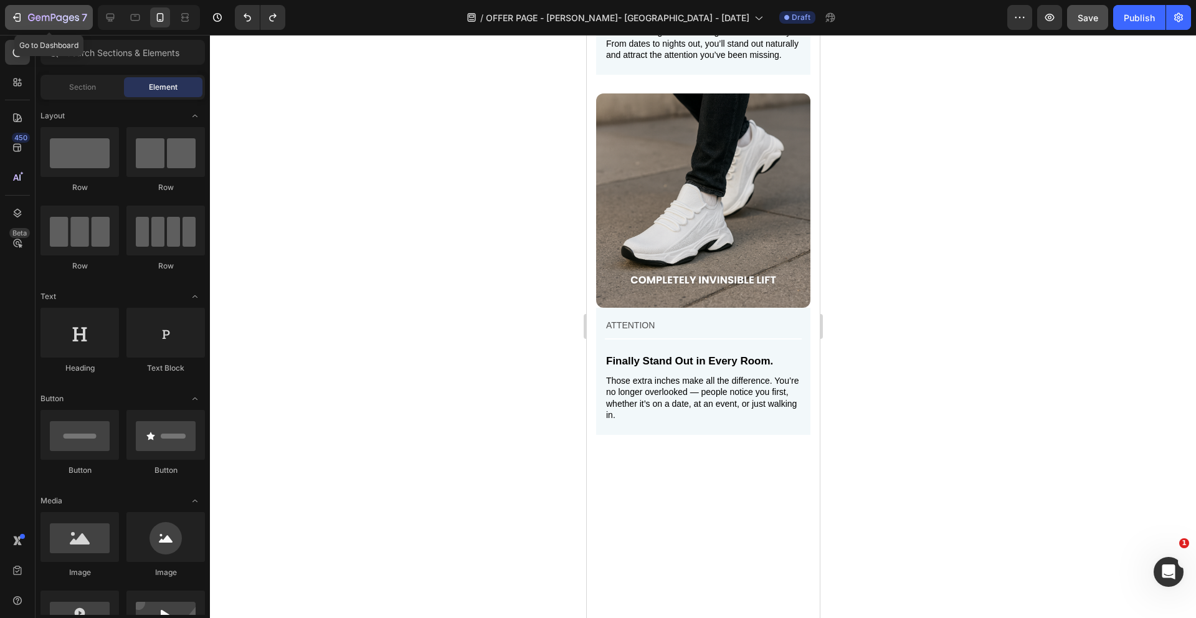
click at [89, 27] on button "7" at bounding box center [49, 17] width 88 height 25
